Goal: Information Seeking & Learning: Learn about a topic

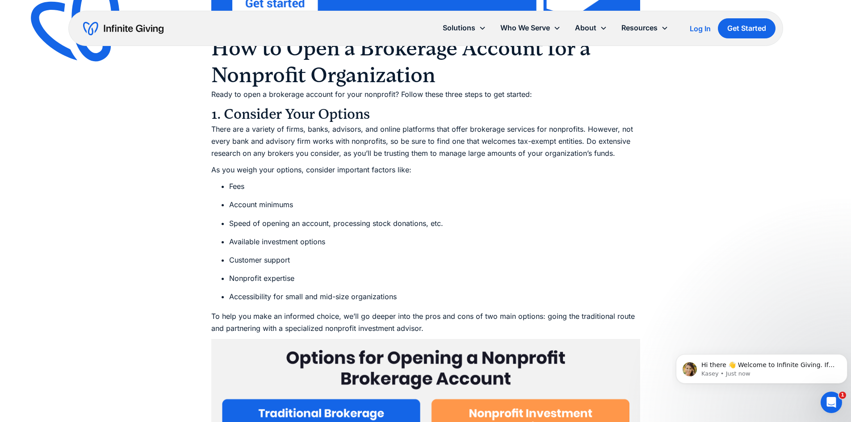
scroll to position [1741, 0]
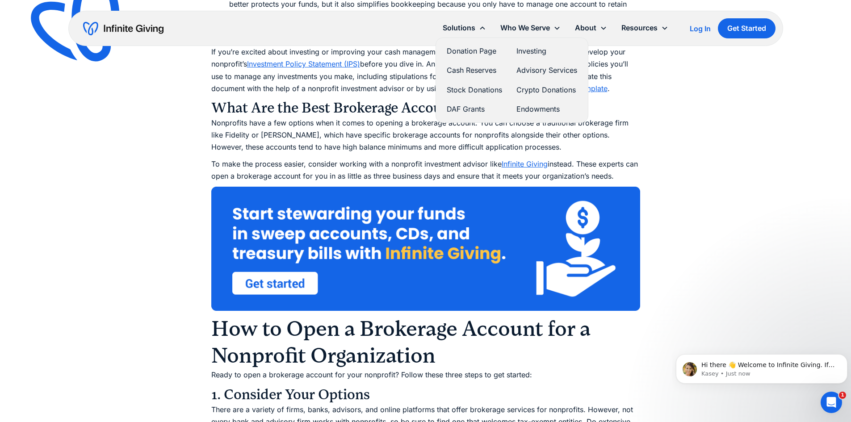
click at [531, 49] on link "Investing" at bounding box center [546, 51] width 61 height 12
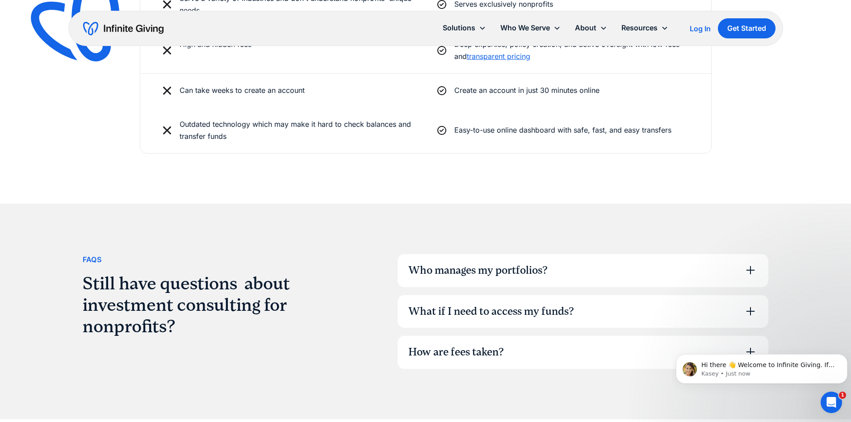
scroll to position [2366, 0]
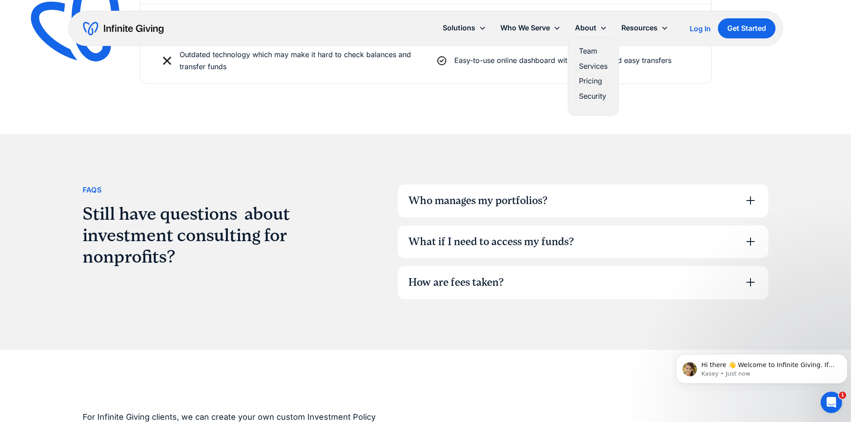
click at [591, 79] on link "Pricing" at bounding box center [593, 81] width 29 height 12
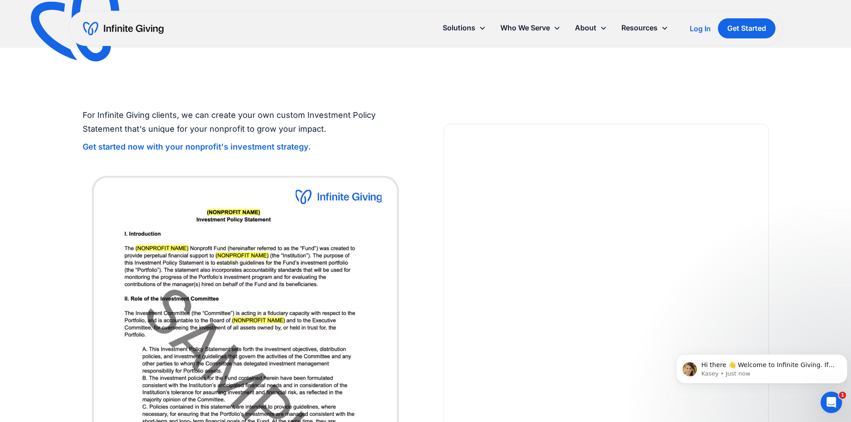
scroll to position [848, 0]
